Goal: Transaction & Acquisition: Purchase product/service

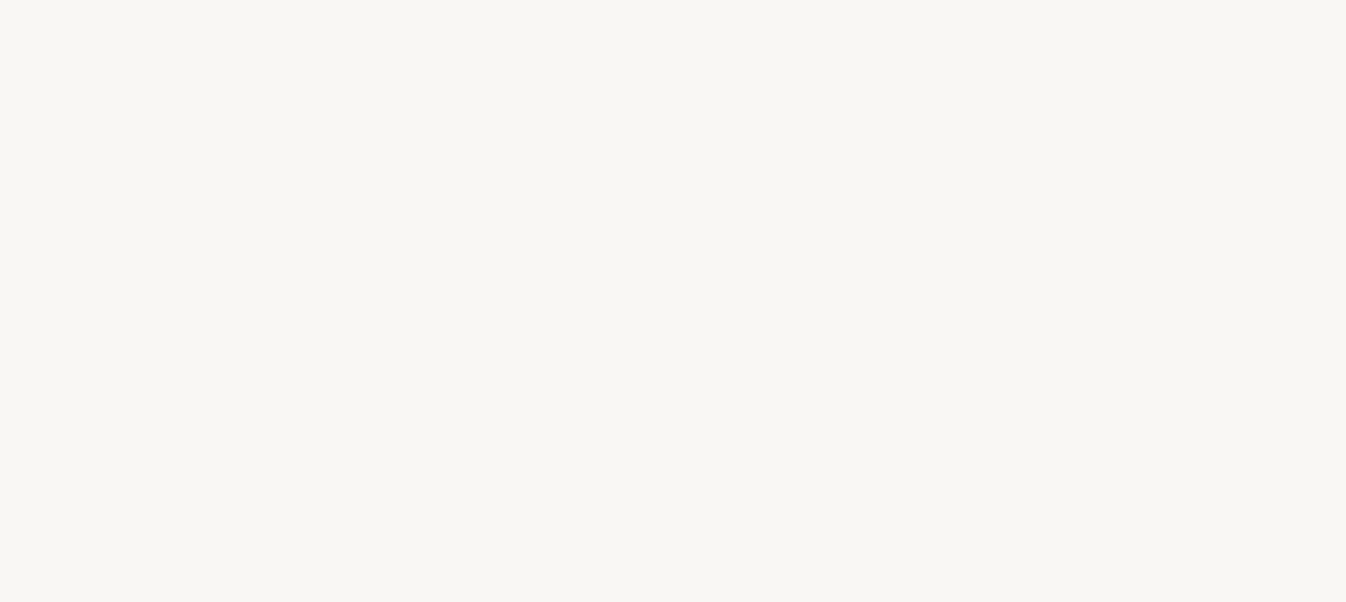
select select "DE"
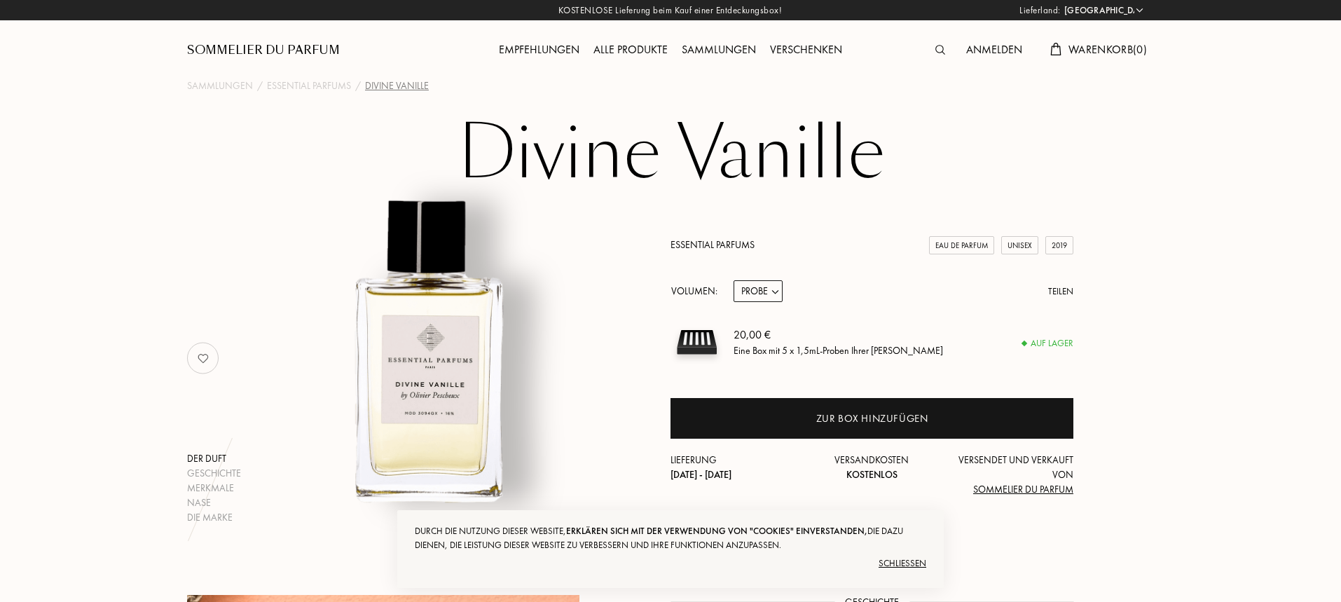
click at [885, 563] on div "Schließen" at bounding box center [671, 563] width 512 height 22
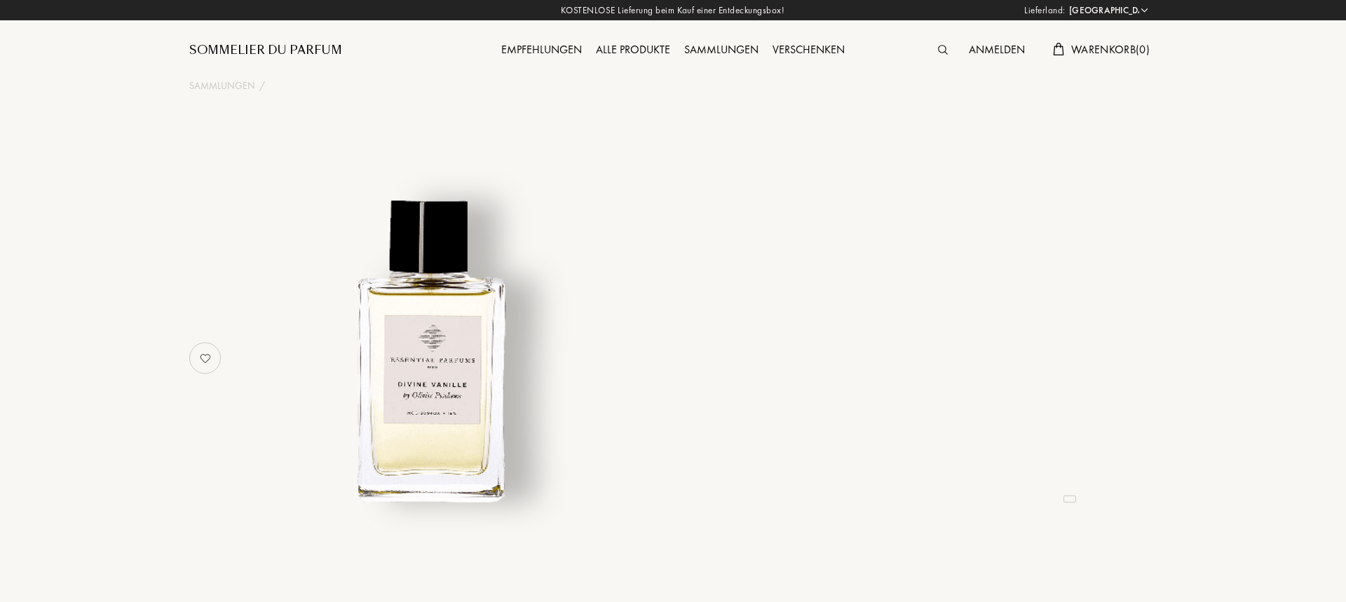
select select "DE"
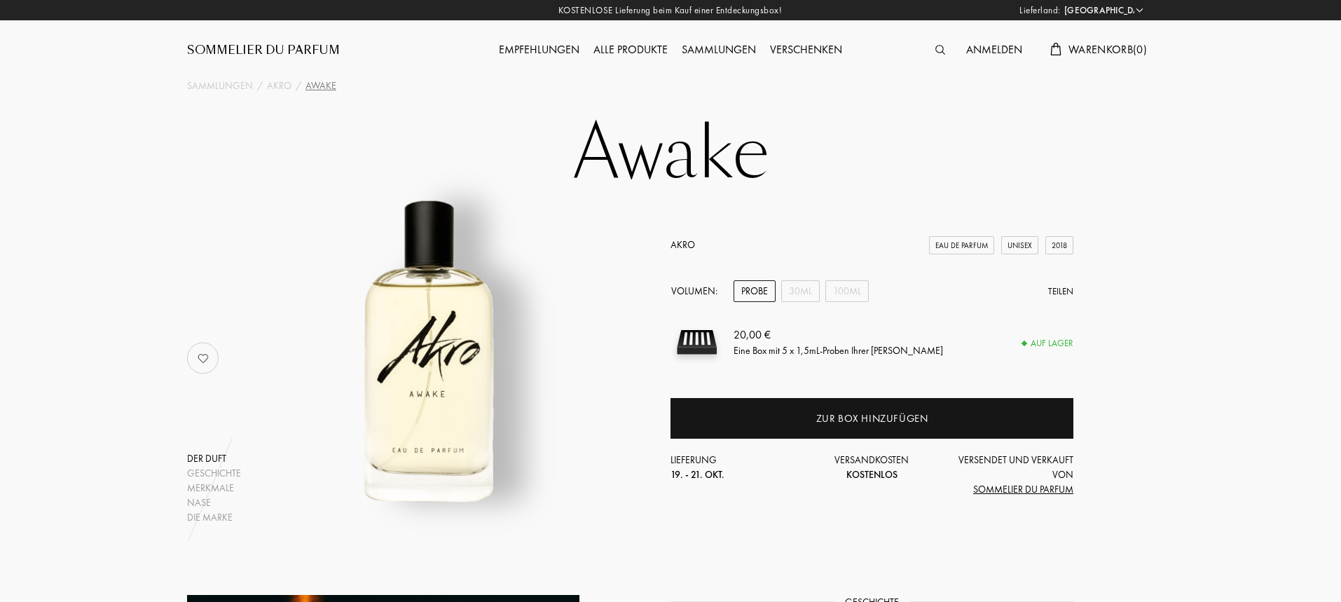
select select "DE"
